Goal: Communication & Community: Answer question/provide support

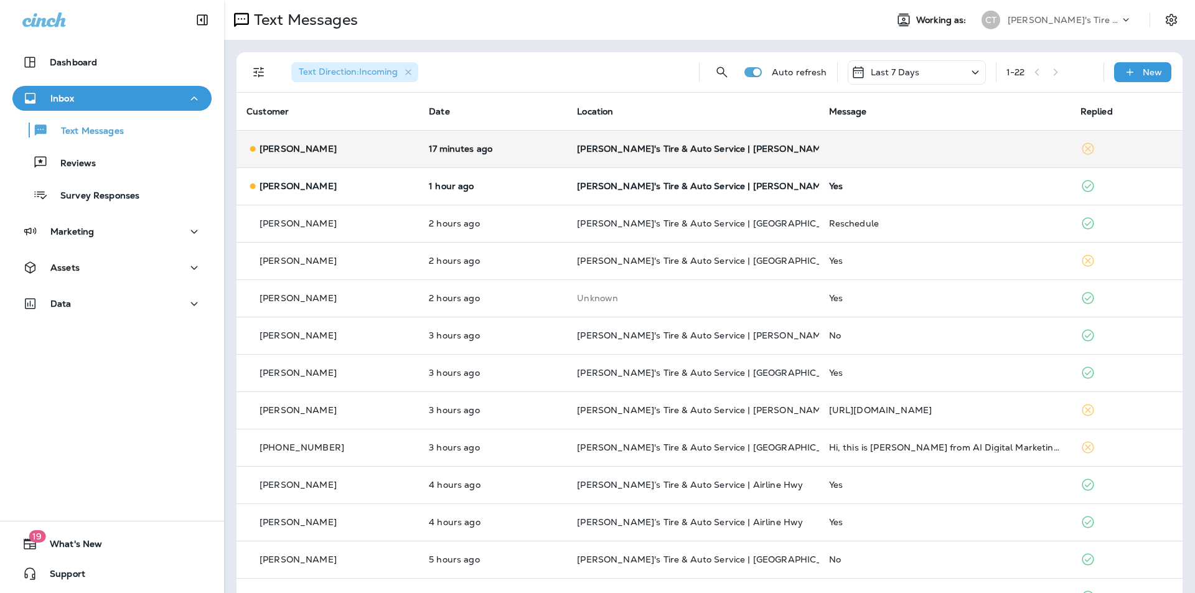
click at [939, 151] on td at bounding box center [945, 148] width 252 height 37
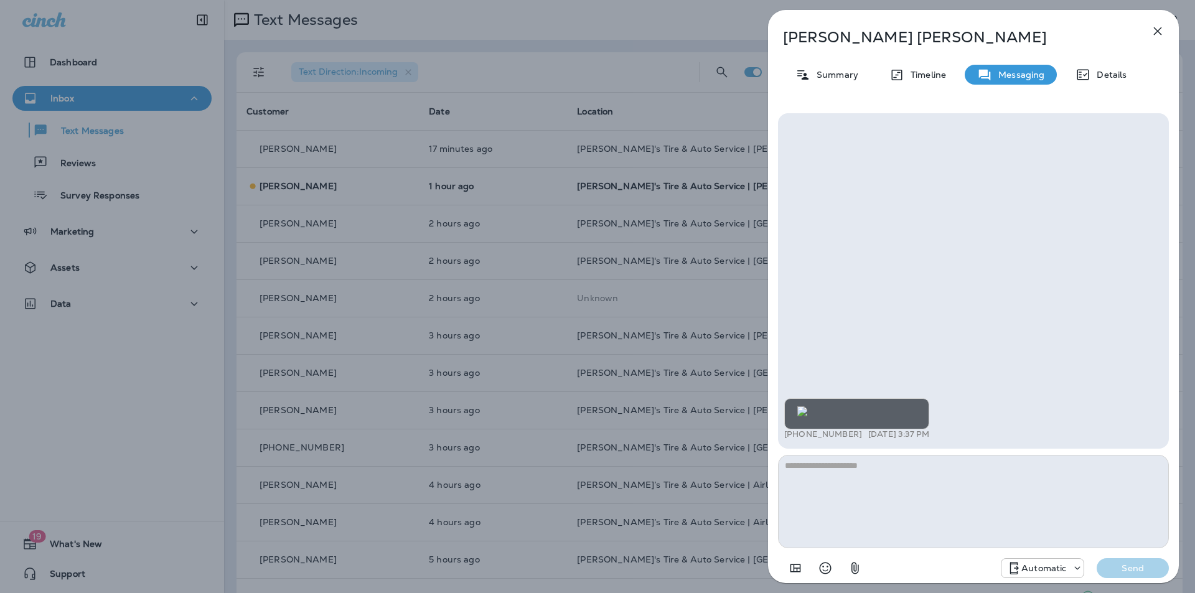
scroll to position [-217, 0]
click at [1160, 29] on icon "button" at bounding box center [1158, 31] width 8 height 8
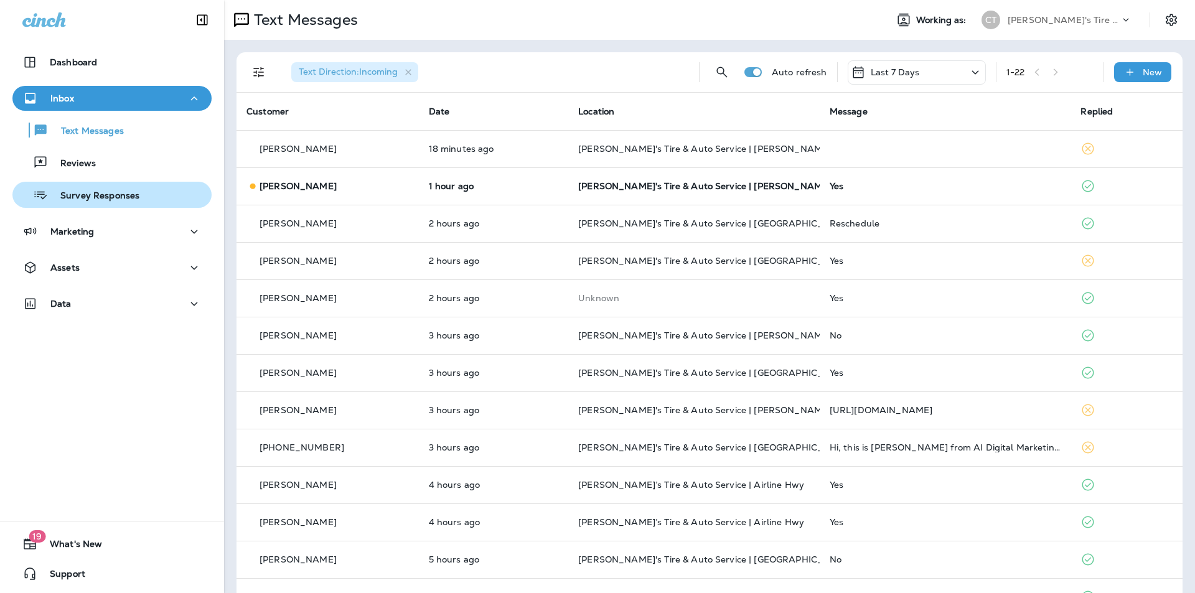
click at [82, 196] on p "Survey Responses" at bounding box center [94, 197] width 92 height 12
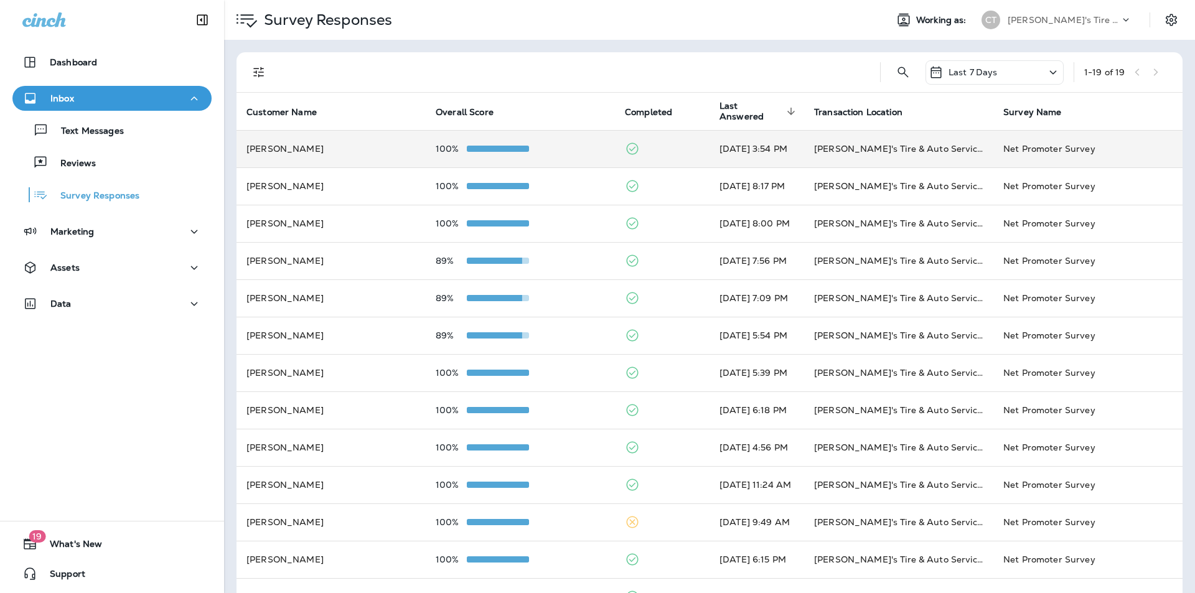
click at [561, 145] on div "100%" at bounding box center [520, 149] width 169 height 10
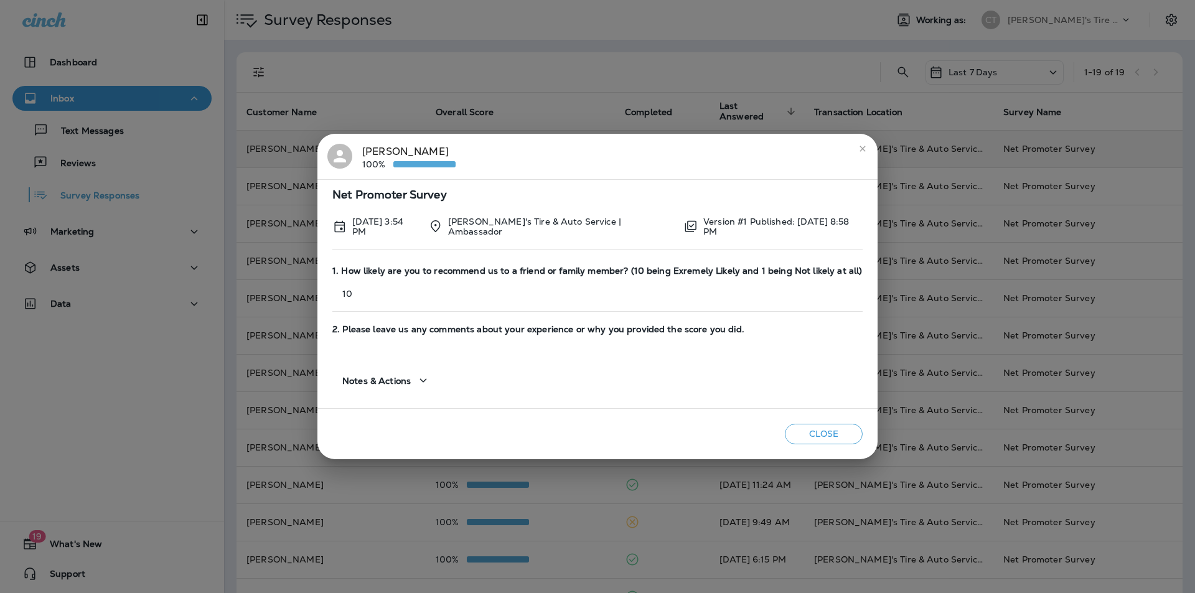
click at [865, 146] on icon "close" at bounding box center [863, 149] width 6 height 6
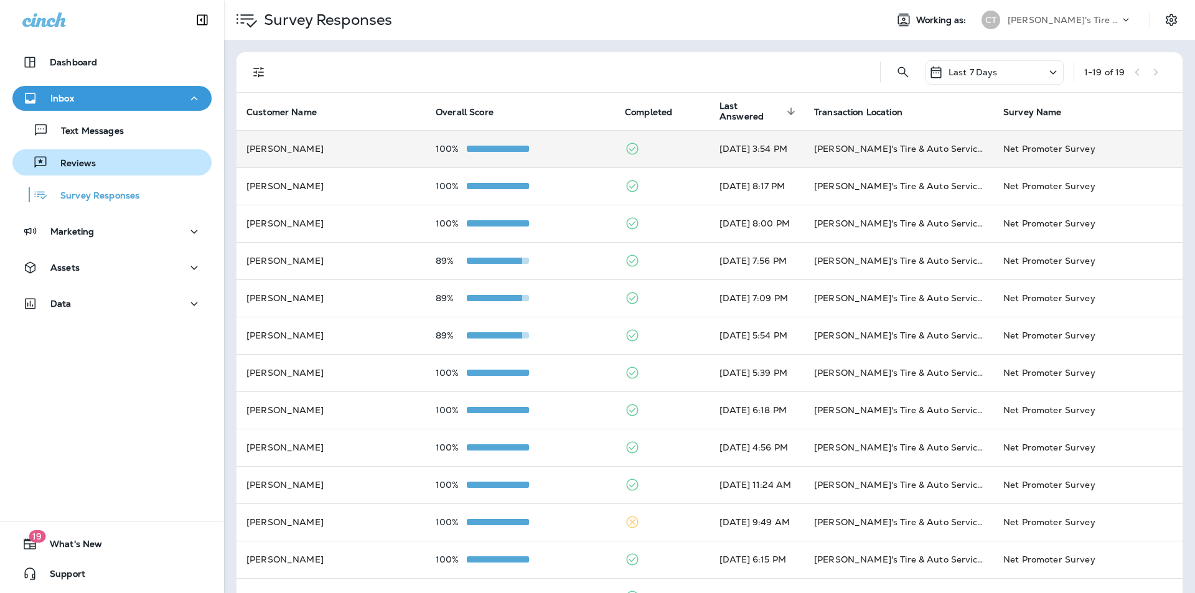
click at [77, 158] on div "Reviews" at bounding box center [56, 162] width 78 height 19
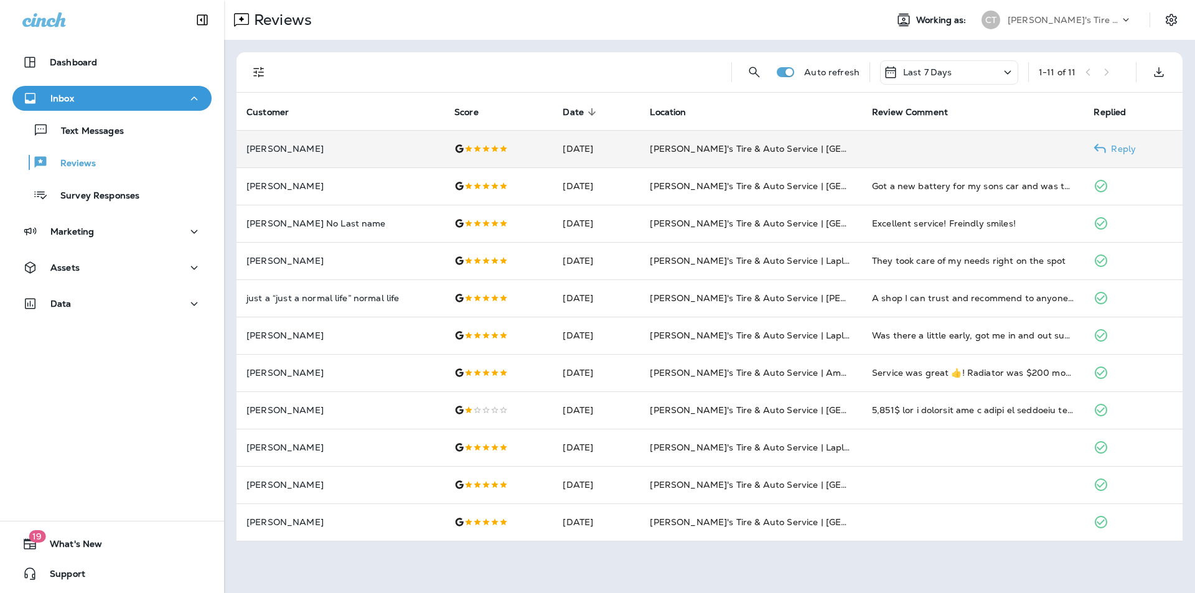
click at [1136, 145] on p "Reply" at bounding box center [1121, 149] width 30 height 10
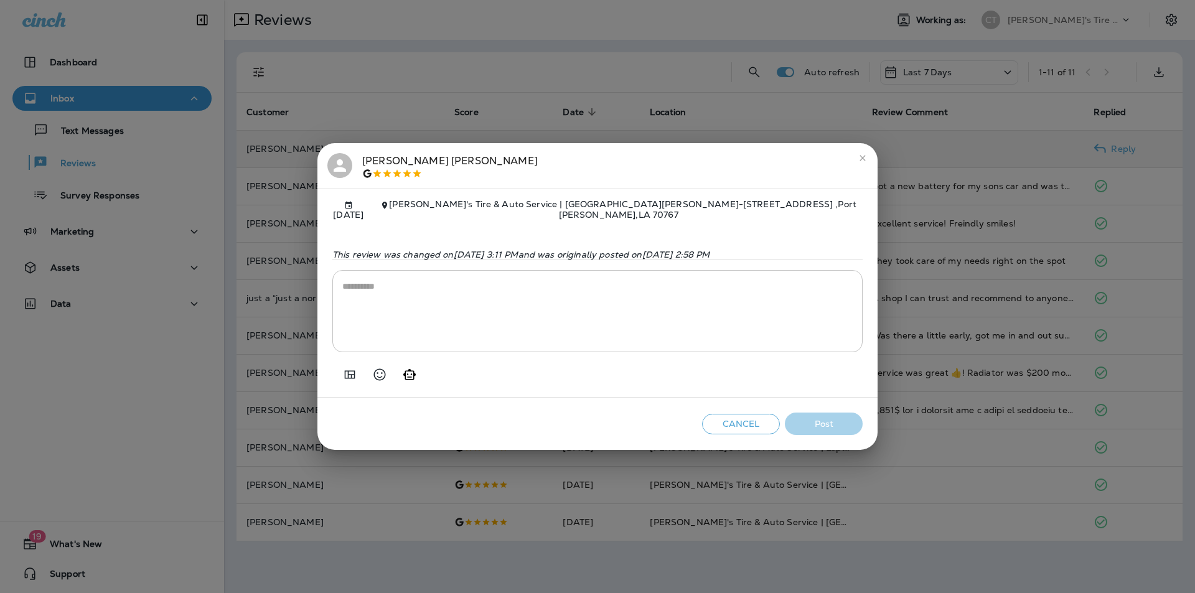
click at [408, 375] on icon "Generate AI response" at bounding box center [409, 374] width 12 height 11
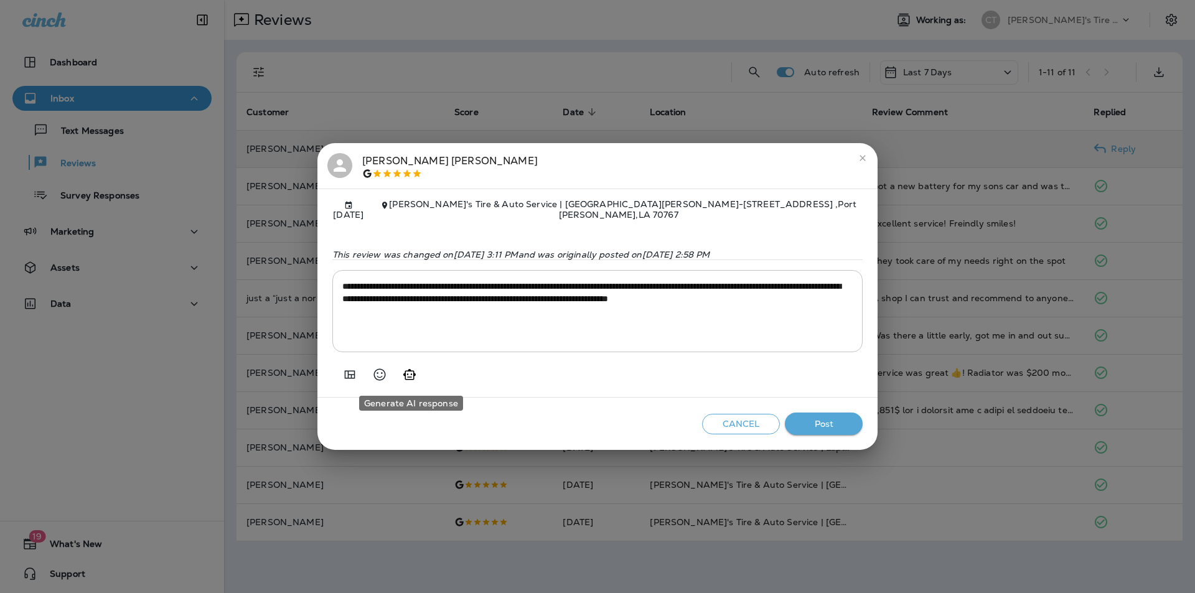
click at [411, 375] on icon "Generate AI response" at bounding box center [409, 374] width 12 height 11
click at [408, 374] on icon "Generate AI response" at bounding box center [409, 374] width 15 height 15
click at [408, 376] on icon "Generate AI response" at bounding box center [409, 374] width 15 height 15
click at [411, 372] on icon "Generate AI response" at bounding box center [409, 374] width 15 height 15
type textarea "**********"
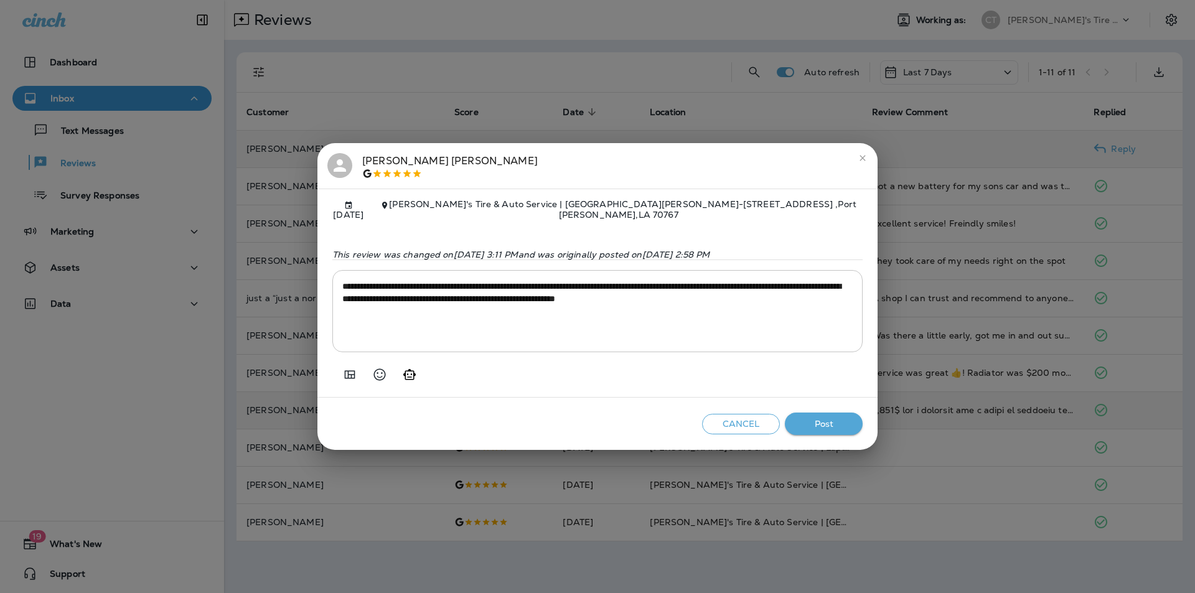
click at [841, 426] on button "Post" at bounding box center [824, 424] width 78 height 23
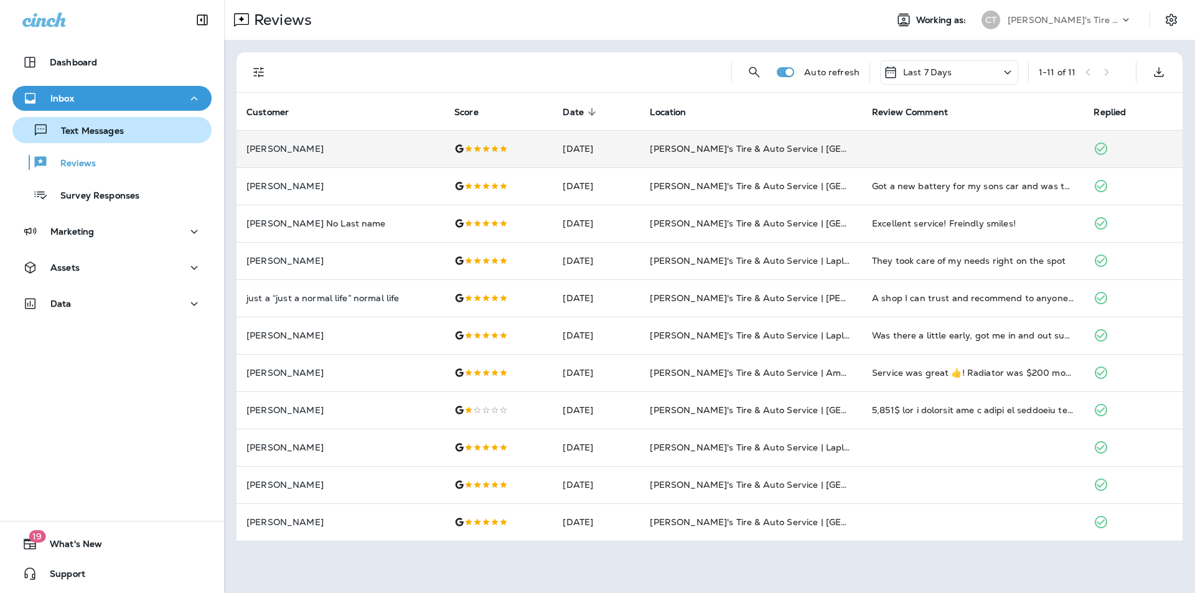
click at [95, 130] on p "Text Messages" at bounding box center [86, 132] width 75 height 12
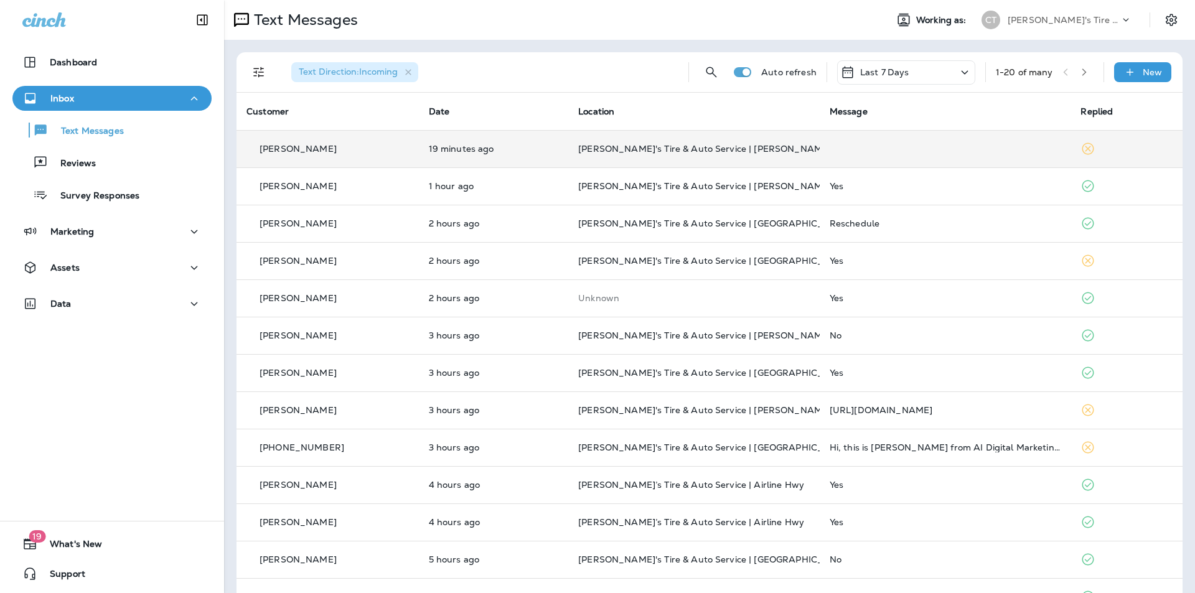
click at [1020, 144] on td at bounding box center [946, 148] width 252 height 37
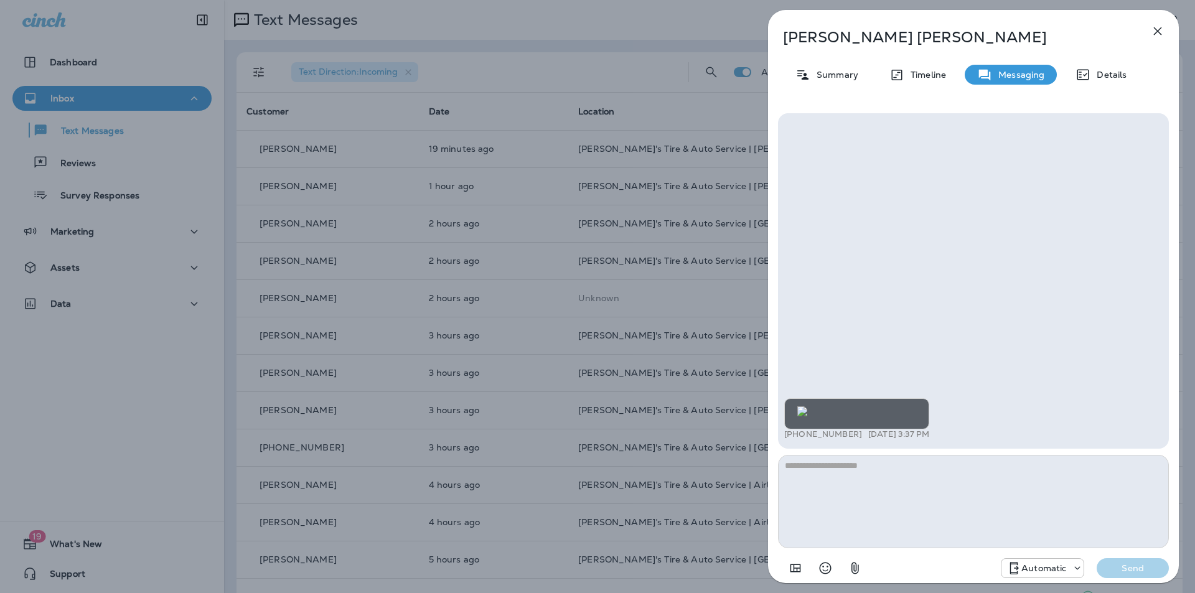
click at [1135, 398] on div "+1 (504) 756-2761 [DATE] 3:37 PM" at bounding box center [973, 420] width 379 height 44
click at [1161, 29] on icon "button" at bounding box center [1158, 31] width 8 height 8
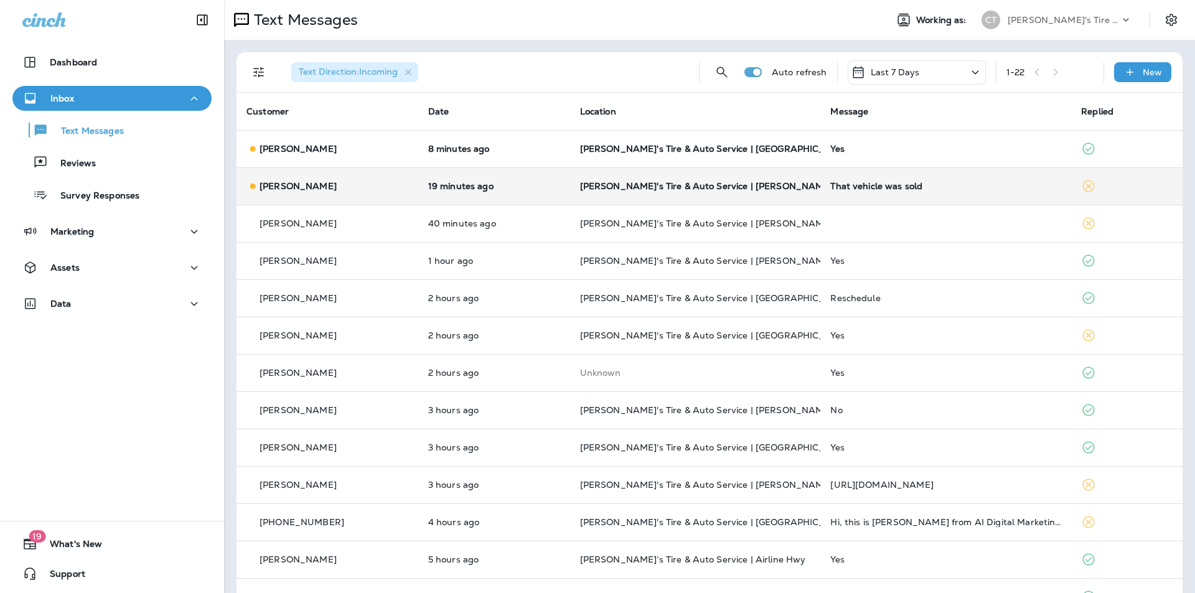
click at [996, 189] on div "That vehicle was sold" at bounding box center [946, 186] width 231 height 10
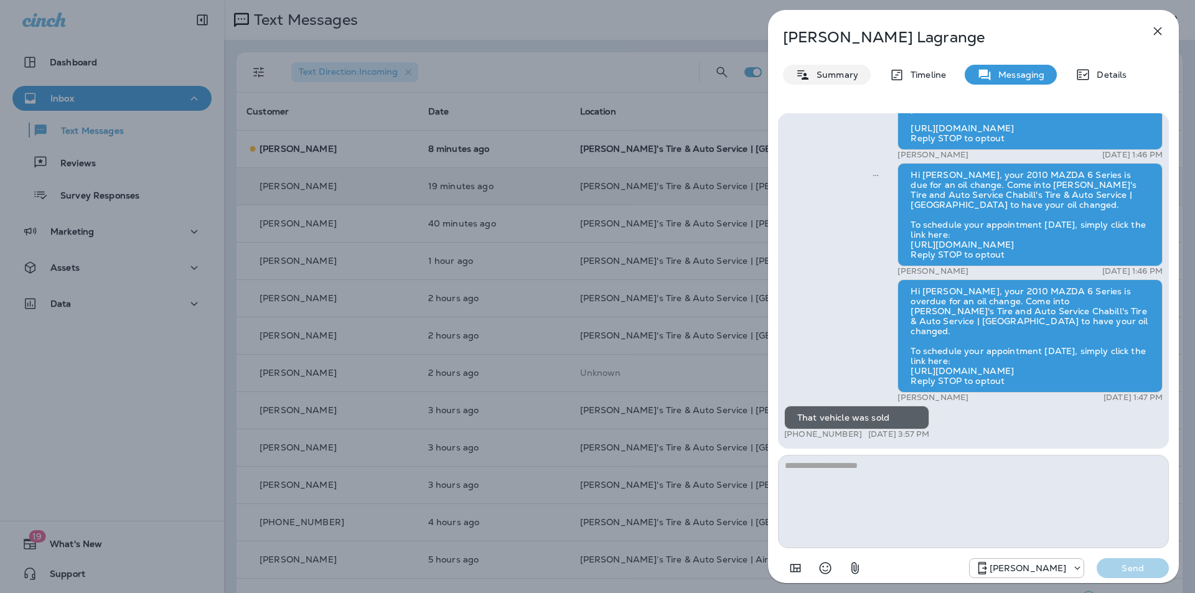
click at [839, 73] on p "Summary" at bounding box center [835, 75] width 48 height 10
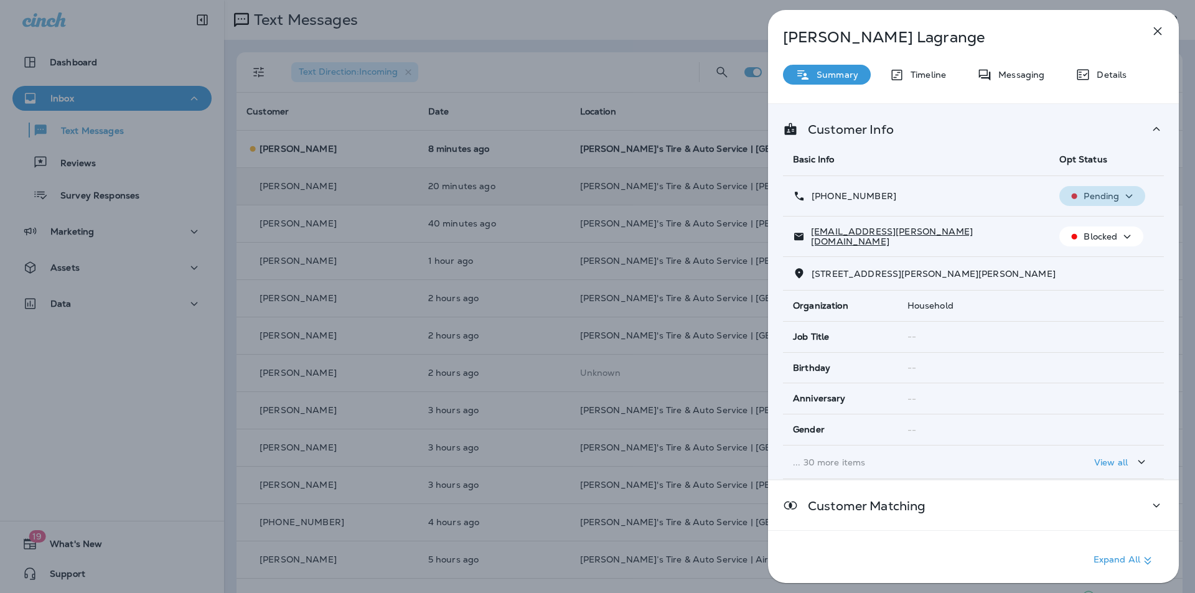
click at [1124, 192] on icon "button" at bounding box center [1129, 197] width 15 height 16
click at [1109, 222] on p "Opt out" at bounding box center [1095, 226] width 34 height 10
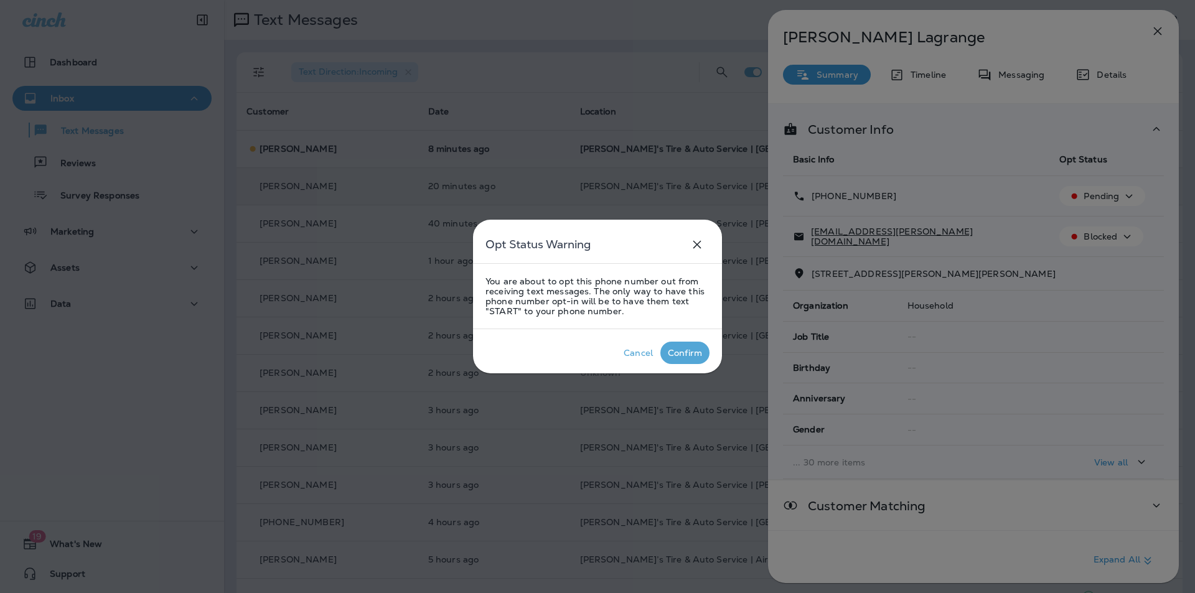
click at [681, 351] on div "Confirm" at bounding box center [685, 353] width 34 height 10
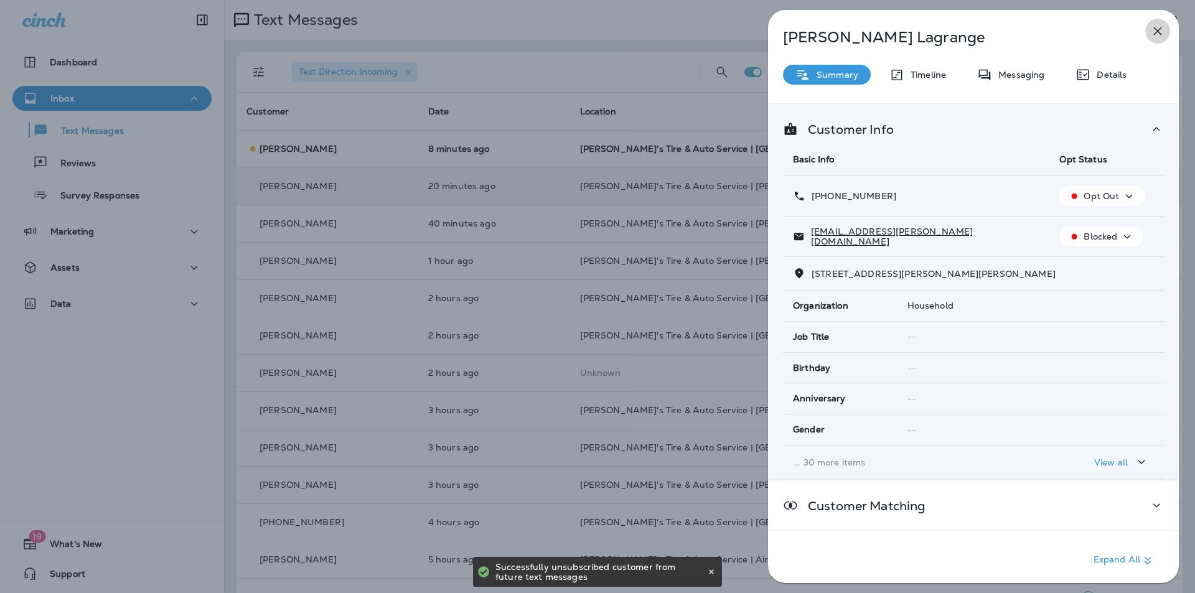
click at [1160, 29] on icon "button" at bounding box center [1158, 31] width 8 height 8
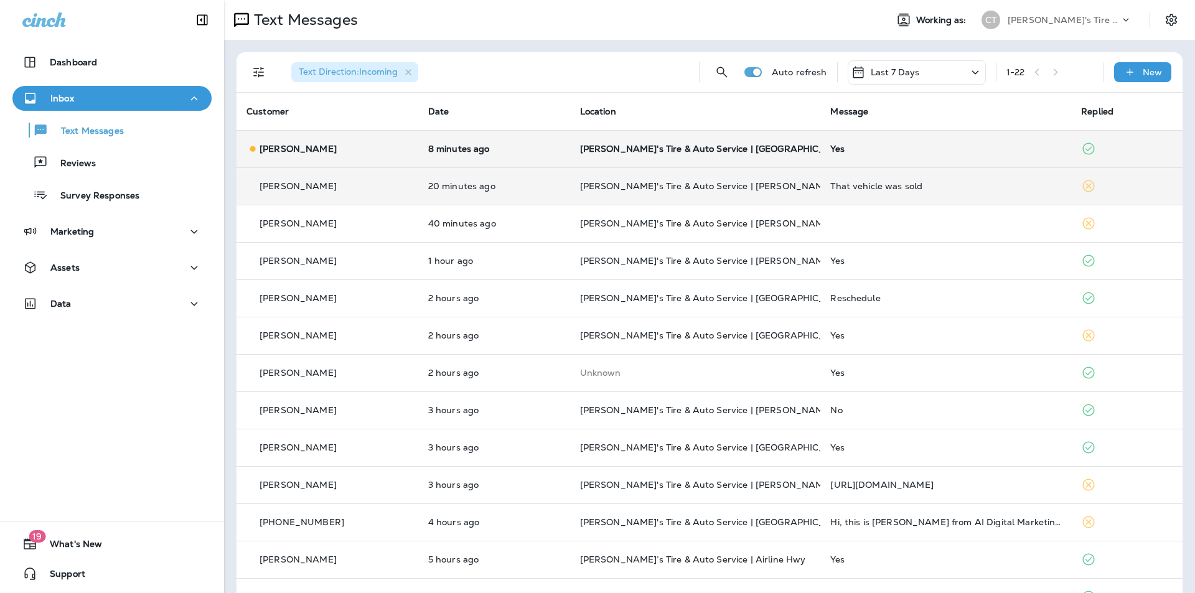
click at [981, 150] on div "Yes" at bounding box center [946, 149] width 231 height 10
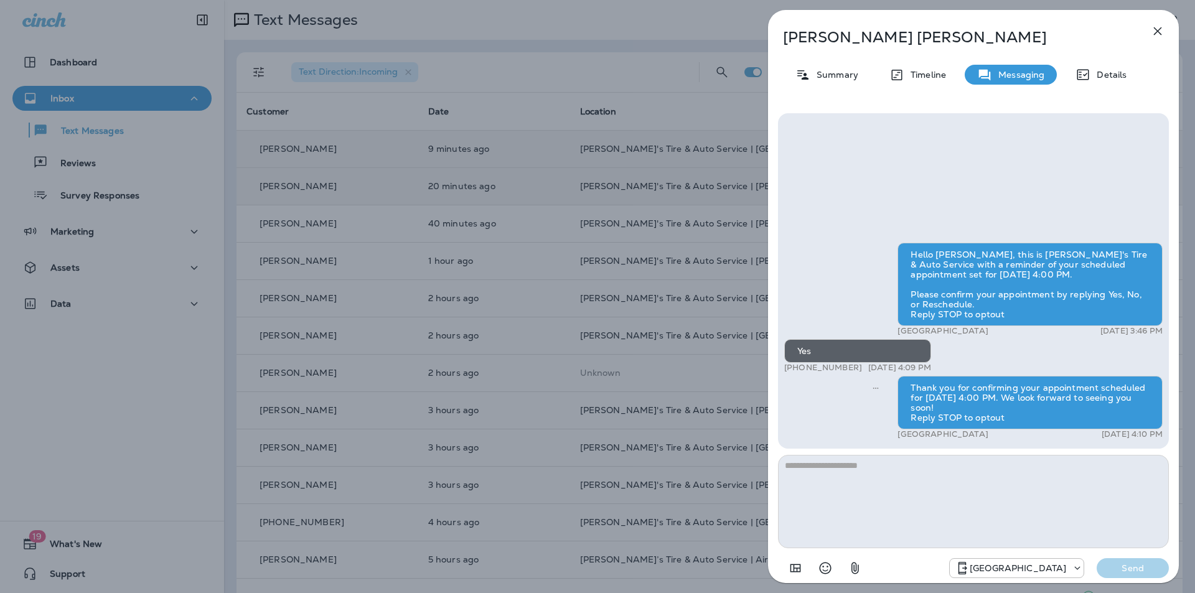
click at [1159, 32] on icon "button" at bounding box center [1158, 31] width 8 height 8
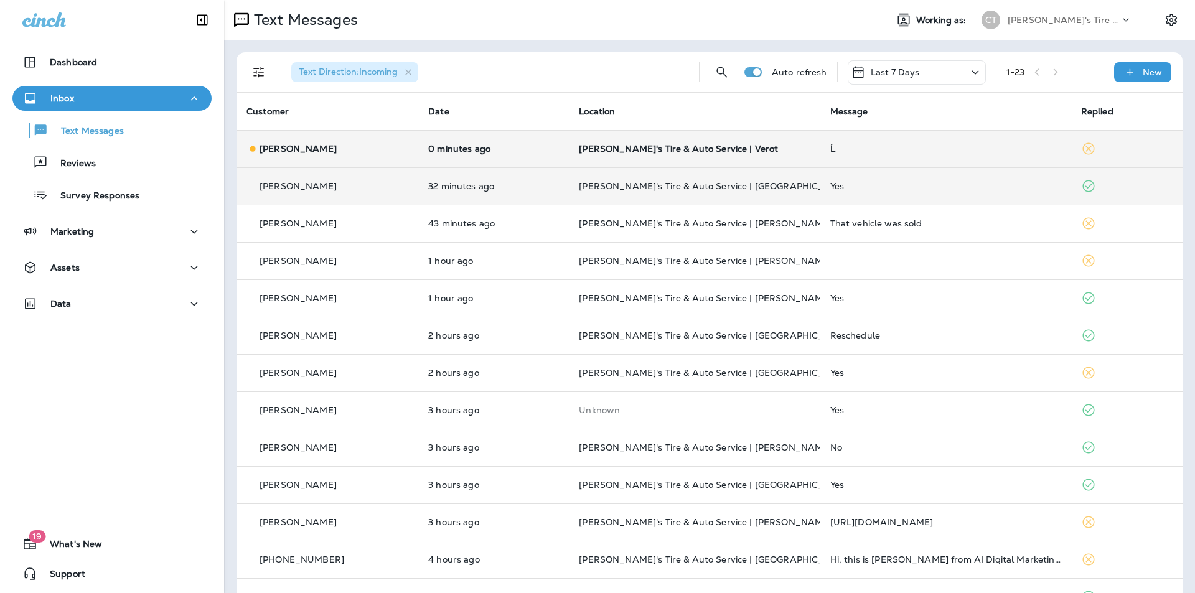
click at [961, 148] on div "Ĺ" at bounding box center [946, 149] width 231 height 10
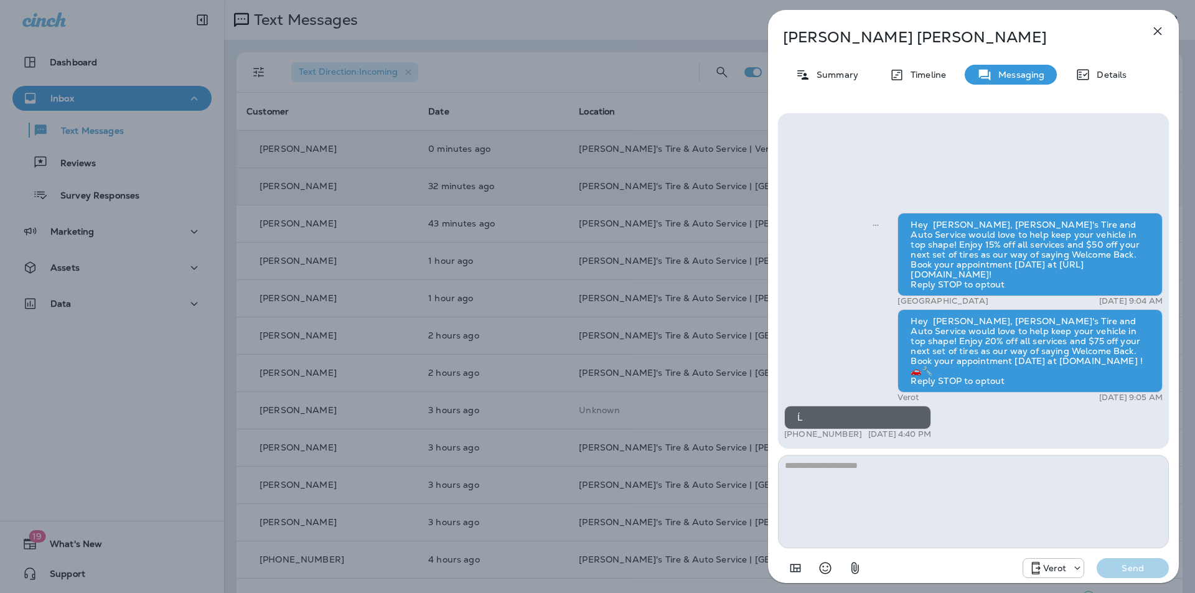
click at [1161, 27] on icon "button" at bounding box center [1158, 31] width 15 height 15
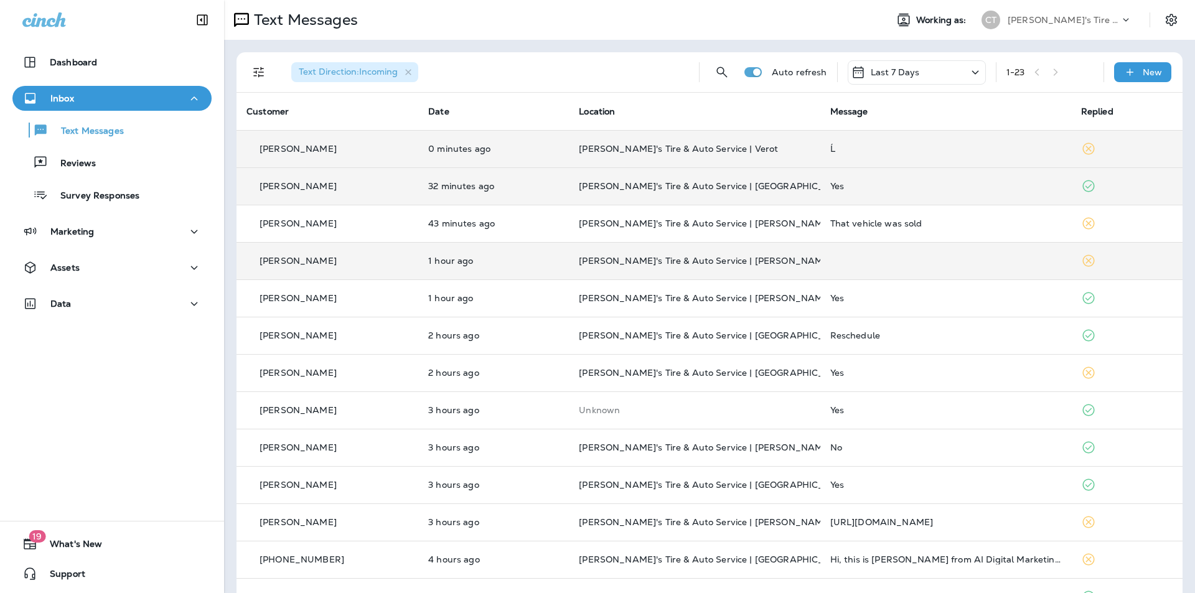
click at [804, 259] on p "[PERSON_NAME]'s Tire & Auto Service | [PERSON_NAME]" at bounding box center [694, 261] width 231 height 10
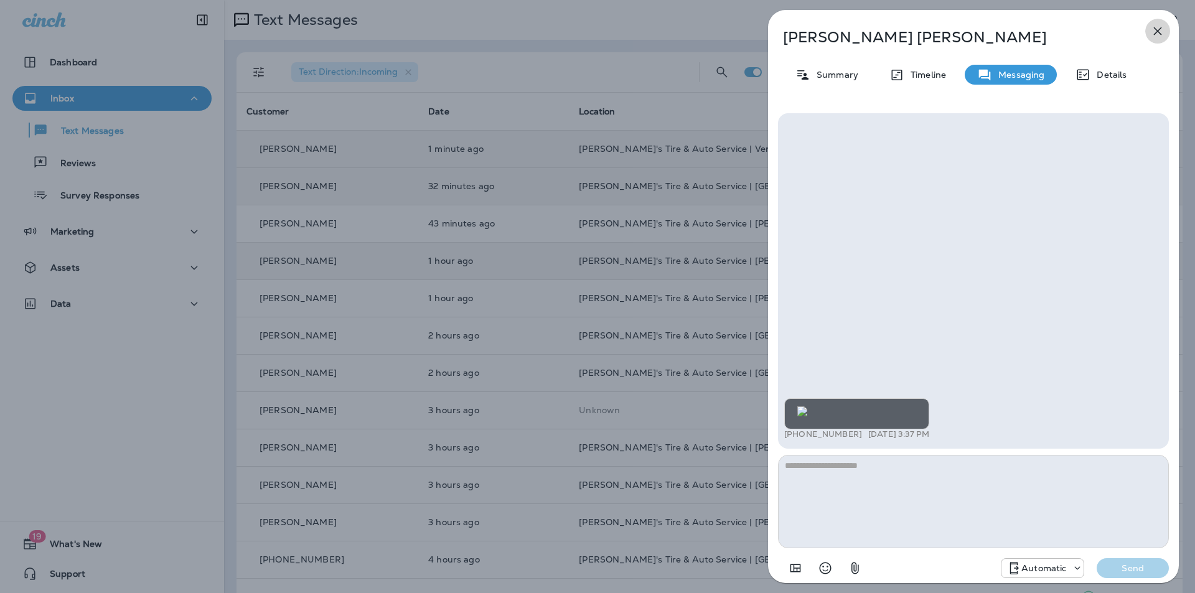
click at [1159, 28] on icon "button" at bounding box center [1158, 31] width 15 height 15
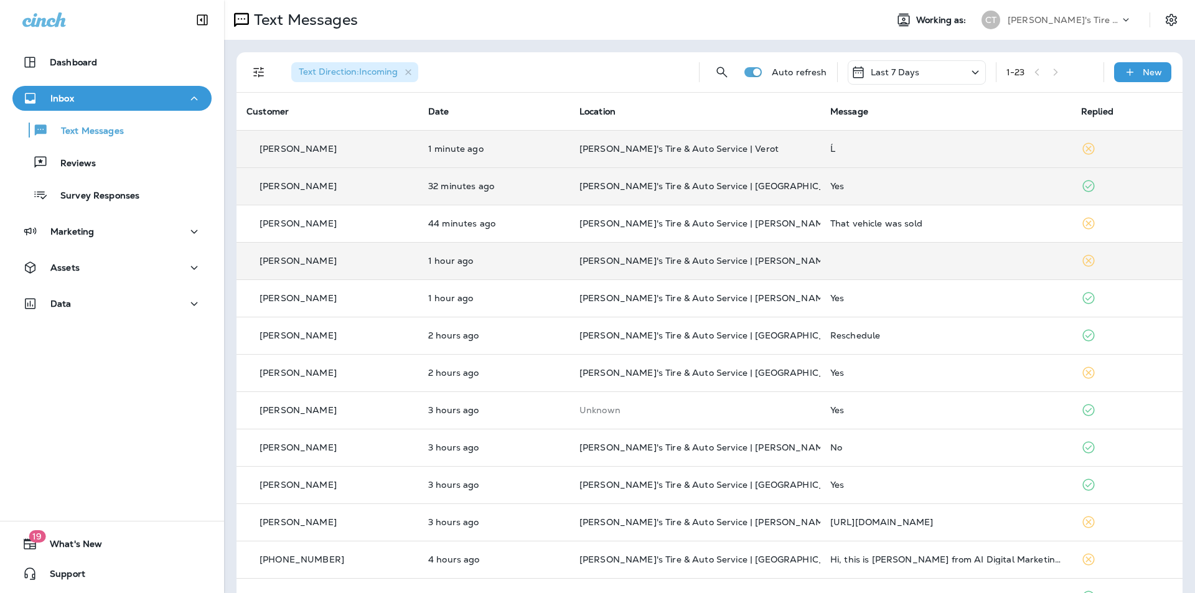
click at [916, 260] on td at bounding box center [946, 260] width 251 height 37
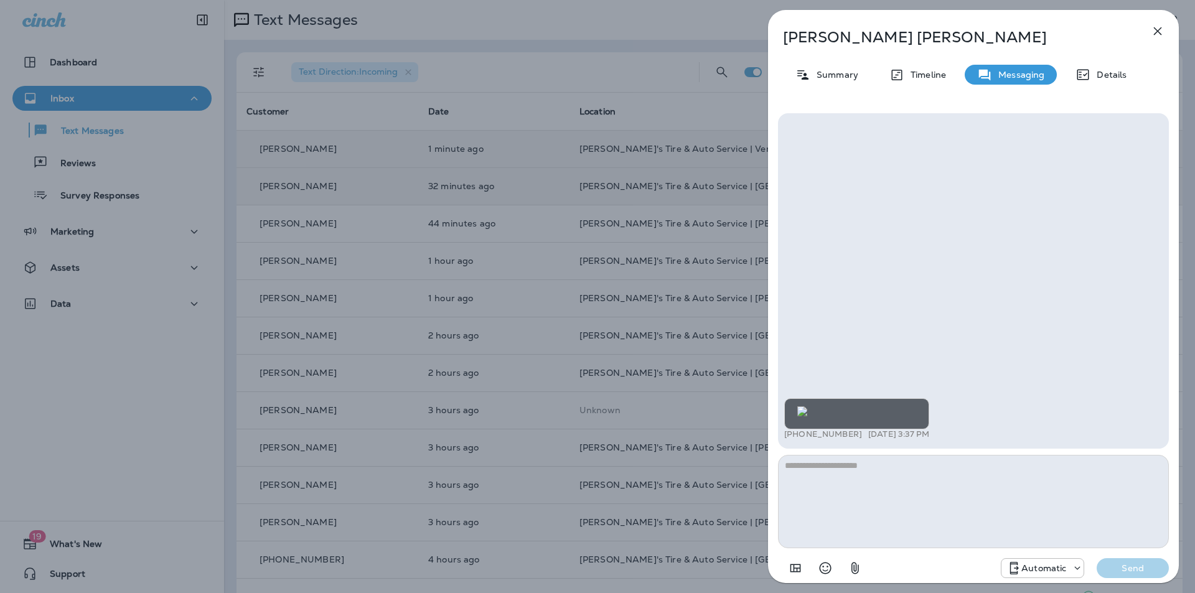
scroll to position [-217, 0]
click at [1156, 31] on icon "button" at bounding box center [1158, 31] width 15 height 15
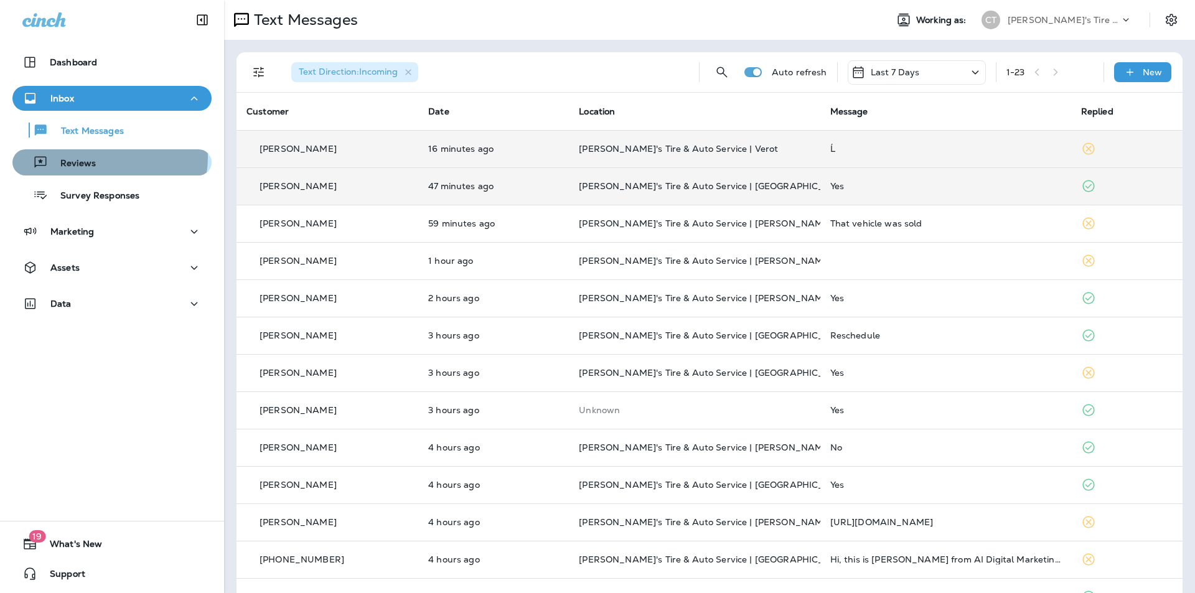
click at [107, 158] on div "Reviews" at bounding box center [111, 162] width 189 height 19
